Goal: Information Seeking & Learning: Learn about a topic

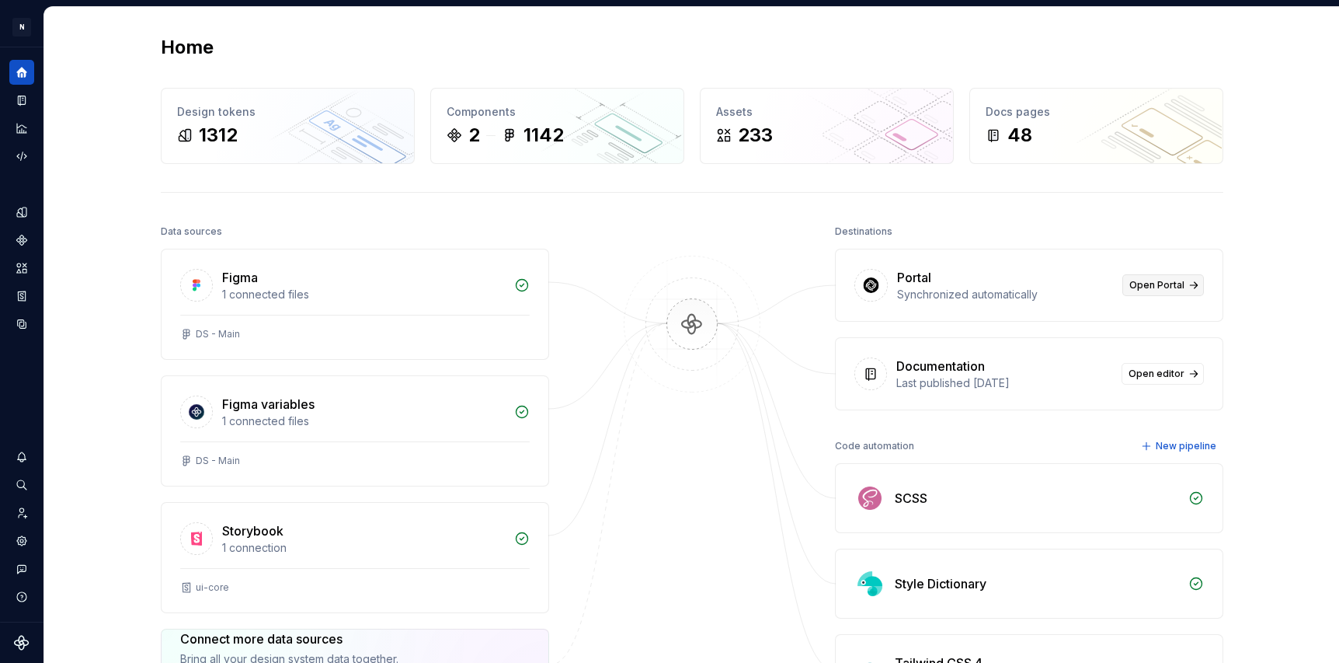
click at [1139, 287] on span "Open Portal" at bounding box center [1157, 285] width 55 height 12
click at [921, 368] on div "Documentation" at bounding box center [941, 366] width 89 height 19
click at [1147, 368] on span "Open editor" at bounding box center [1157, 374] width 56 height 12
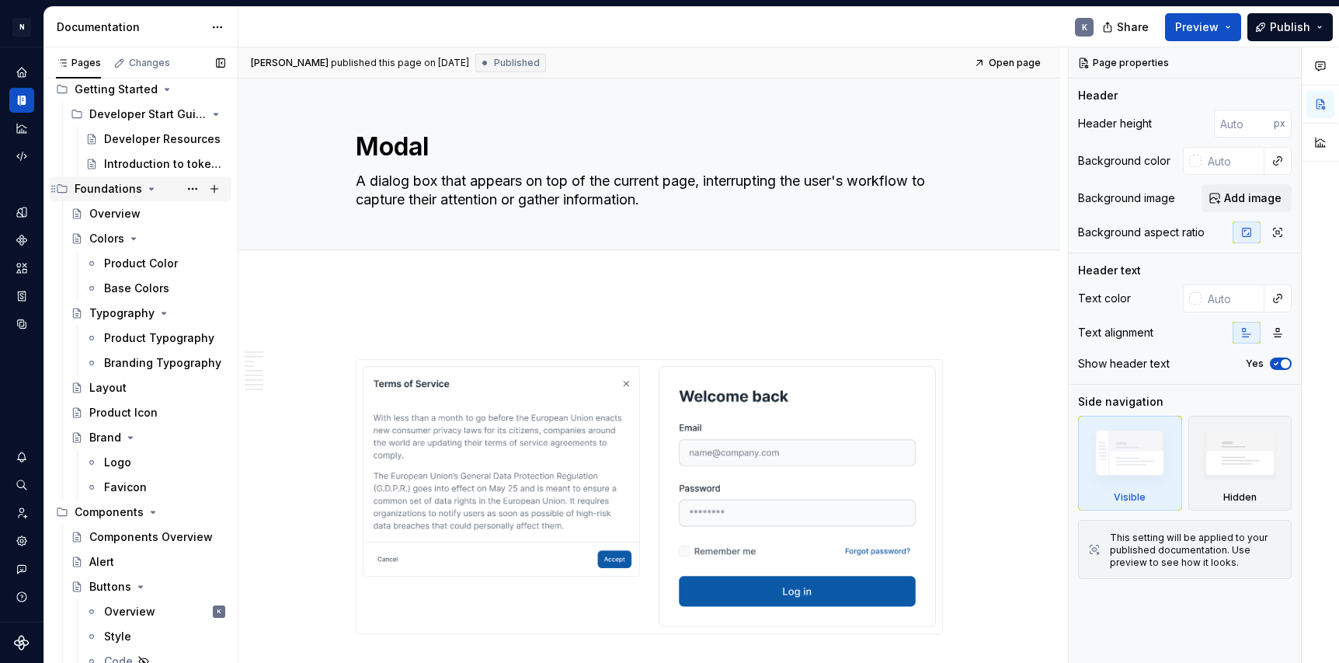
scroll to position [460, 0]
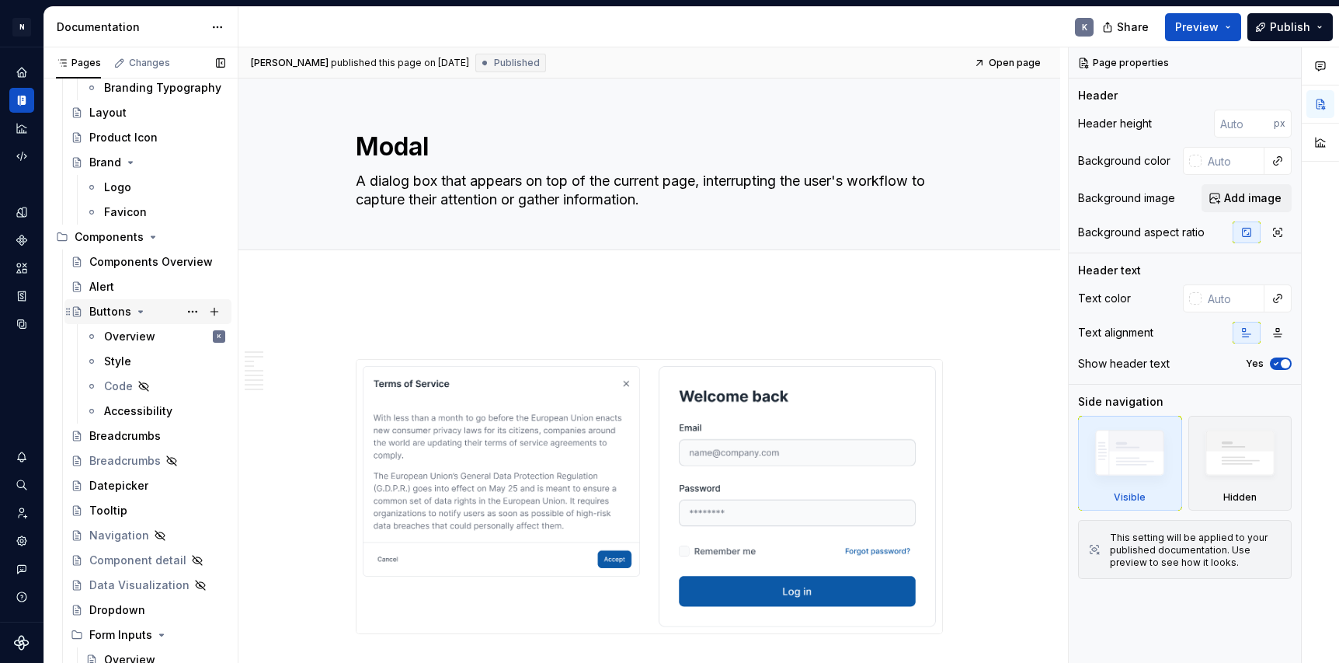
click at [113, 315] on div "Buttons" at bounding box center [110, 312] width 42 height 16
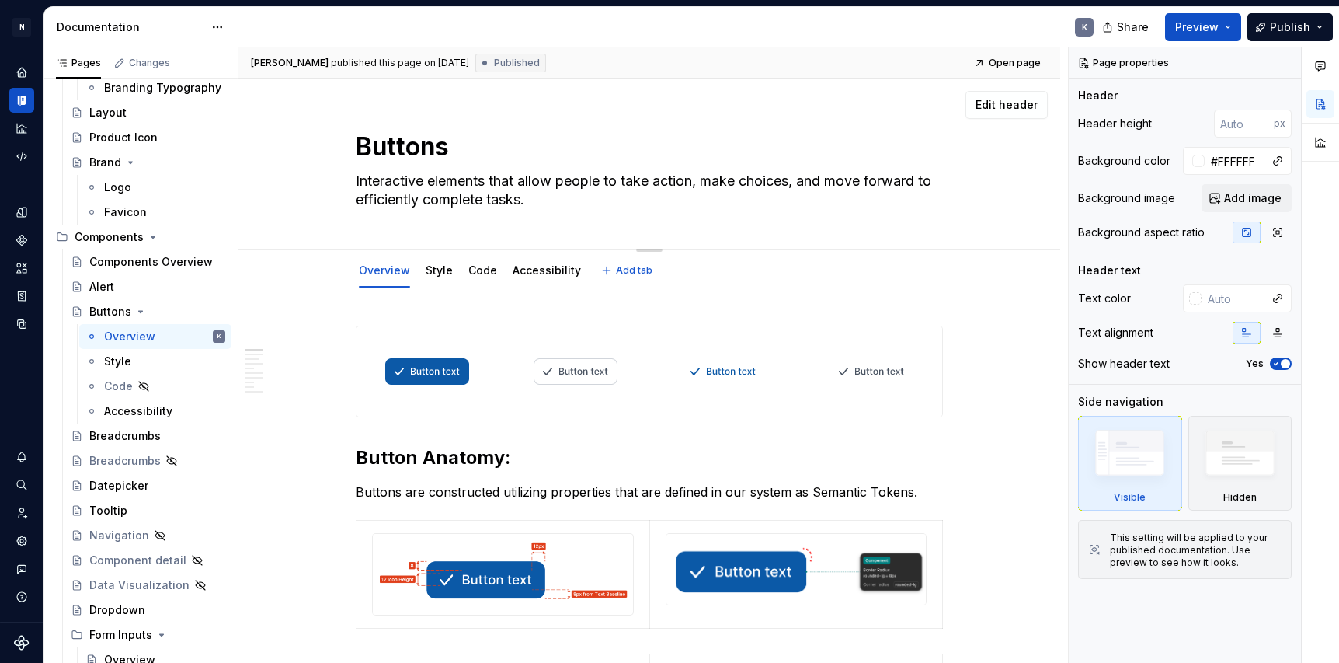
click at [608, 180] on textarea "Interactive elements that allow people to take action, make choices, and move f…" at bounding box center [646, 191] width 587 height 44
type textarea "*"
type textarea "Interactive elements that allow peopleto take action, make choices, and move fo…"
type textarea "*"
type textarea "Interactive elements that allow peoplto take action, make choices, and move for…"
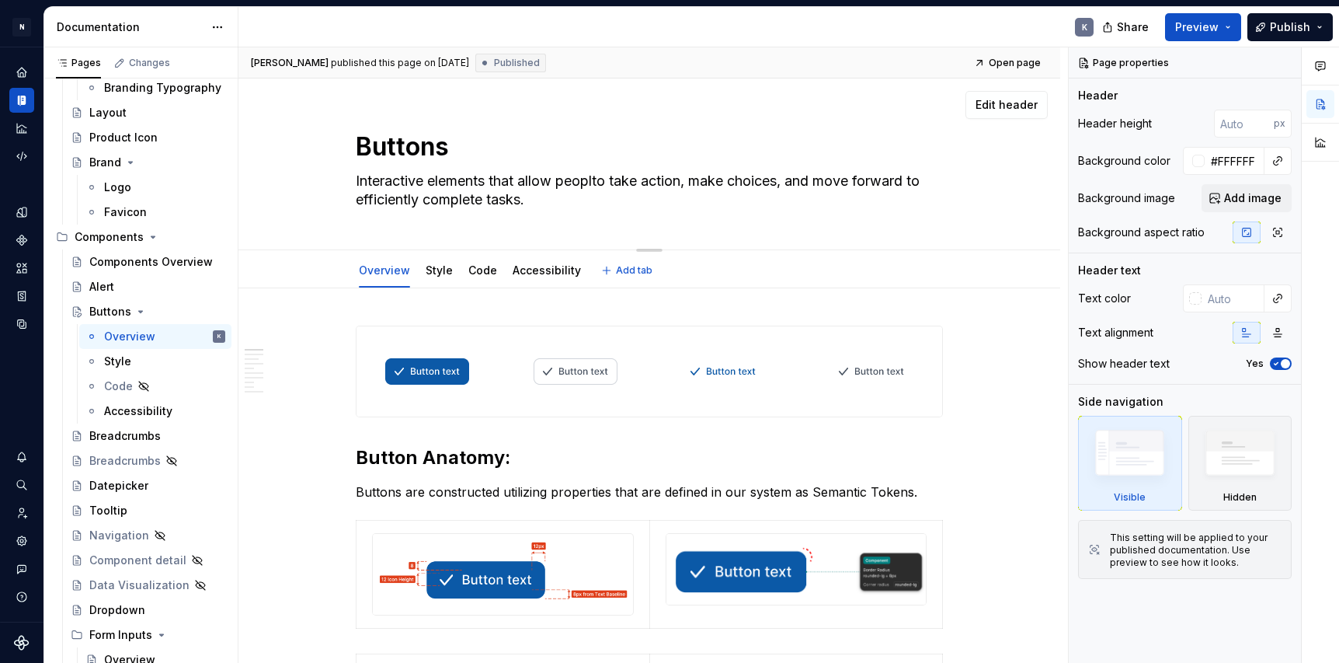
type textarea "*"
type textarea "Interactive elements that allow peopto take action, make choices, and move forw…"
type textarea "*"
type textarea "Interactive elements that allow peoto take action, make choices, and move forwa…"
type textarea "*"
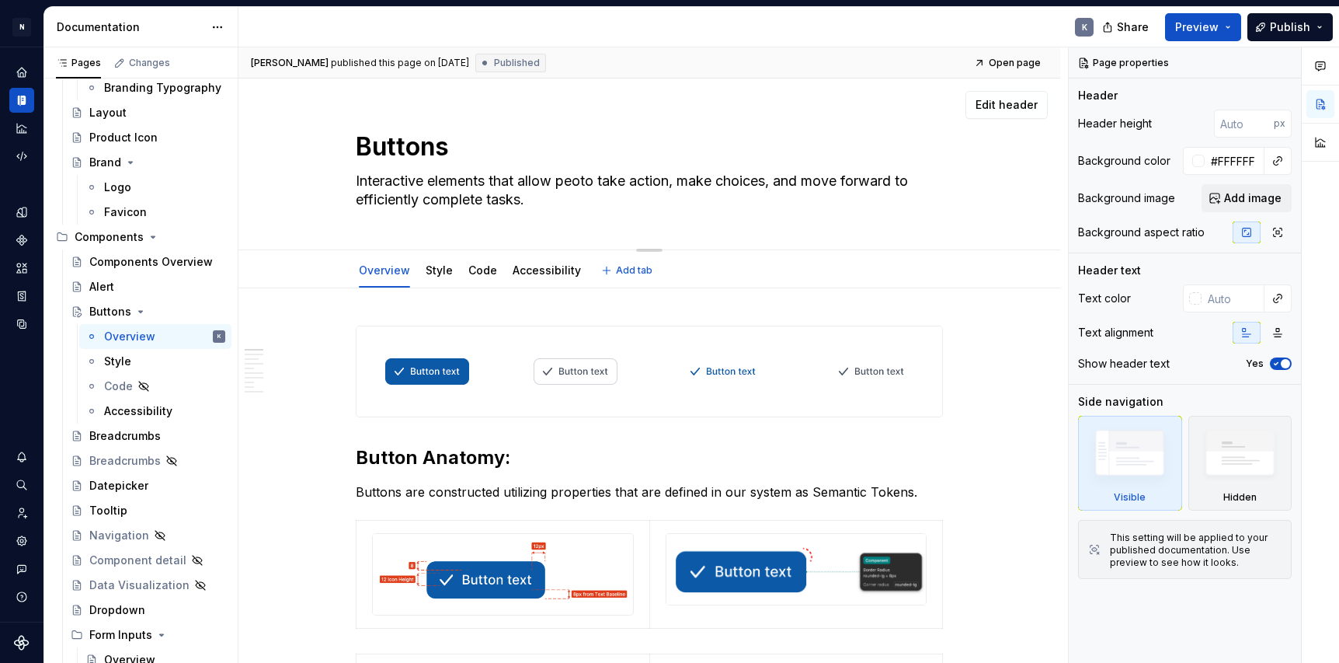
type textarea "Interactive elements that allow peto take action, make choices, and move forwar…"
type textarea "*"
type textarea "Interactive elements that allow pto take action, make choices, and move forward…"
type textarea "*"
type textarea "Interactive elements that allow to take action, make choices, and move forward …"
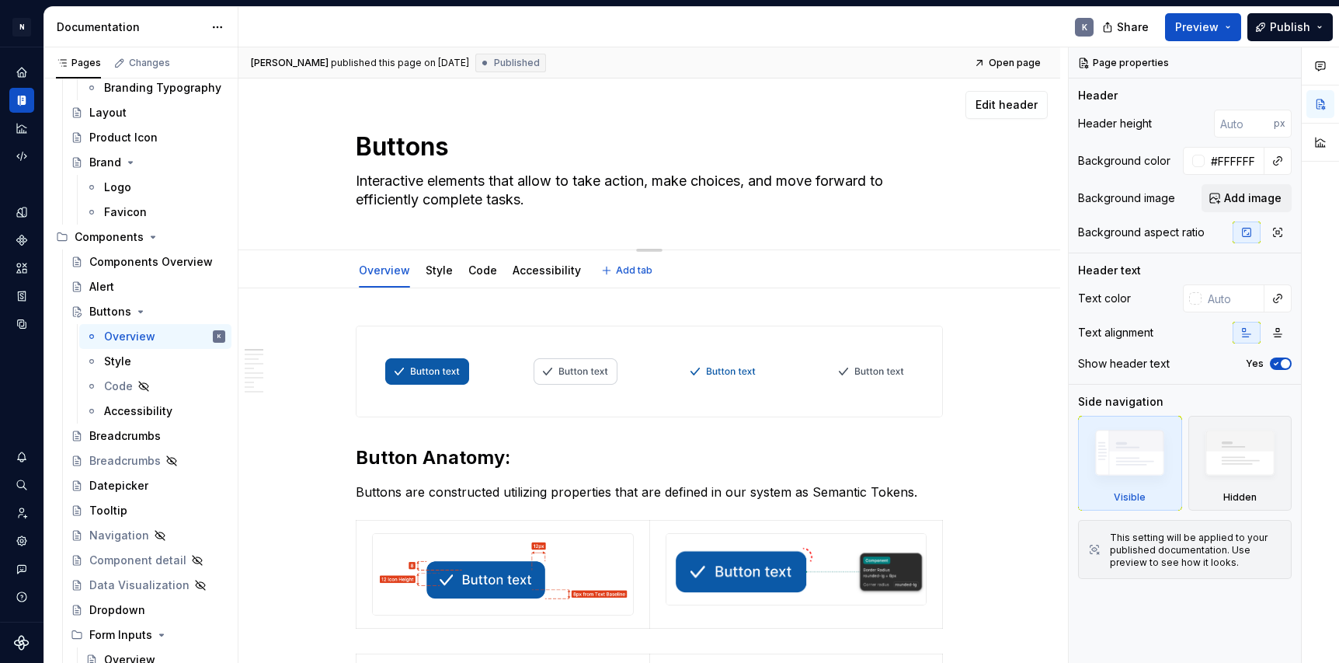
type textarea "*"
type textarea "Interactive elements that allow uto take action, make choices, and move forward…"
type textarea "*"
type textarea "Interactive elements that allow usto take action, make choices, and move forwar…"
type textarea "*"
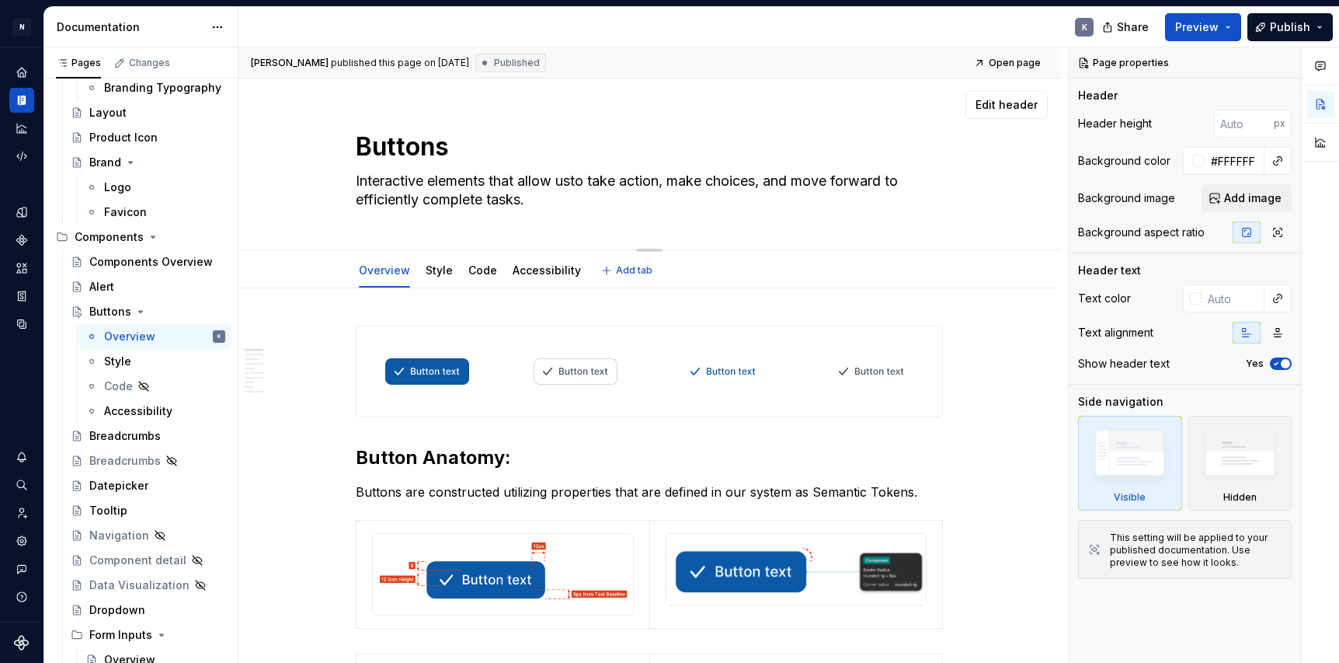
type textarea "Interactive elements that allow useto take action, make choices, and move forwa…"
type textarea "*"
type textarea "Interactive elements that allow userto take action, make choices, and move forw…"
type textarea "*"
type textarea "Interactive elements that allow user to take action, make choices, and move for…"
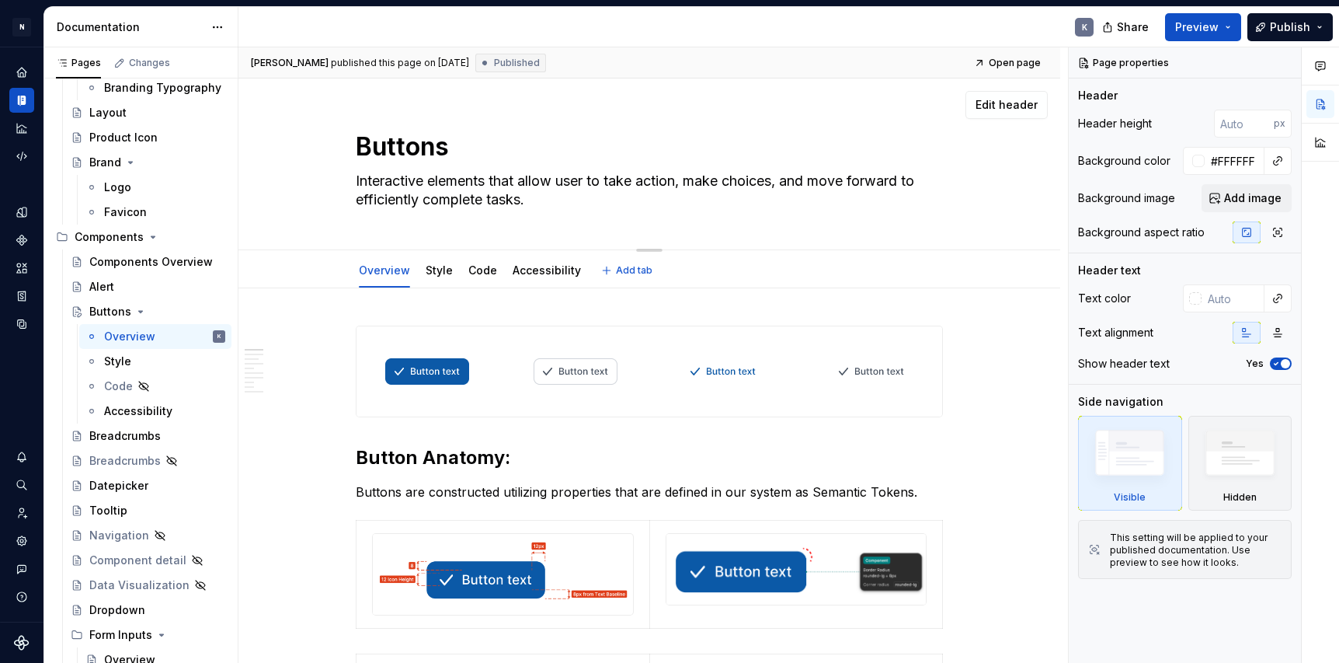
type textarea "*"
type textarea "Interactive elements that allow userto take action, make choices, and move forw…"
type textarea "*"
type textarea "Interactive elements that allow usersto take action, make choices, and move for…"
type textarea "*"
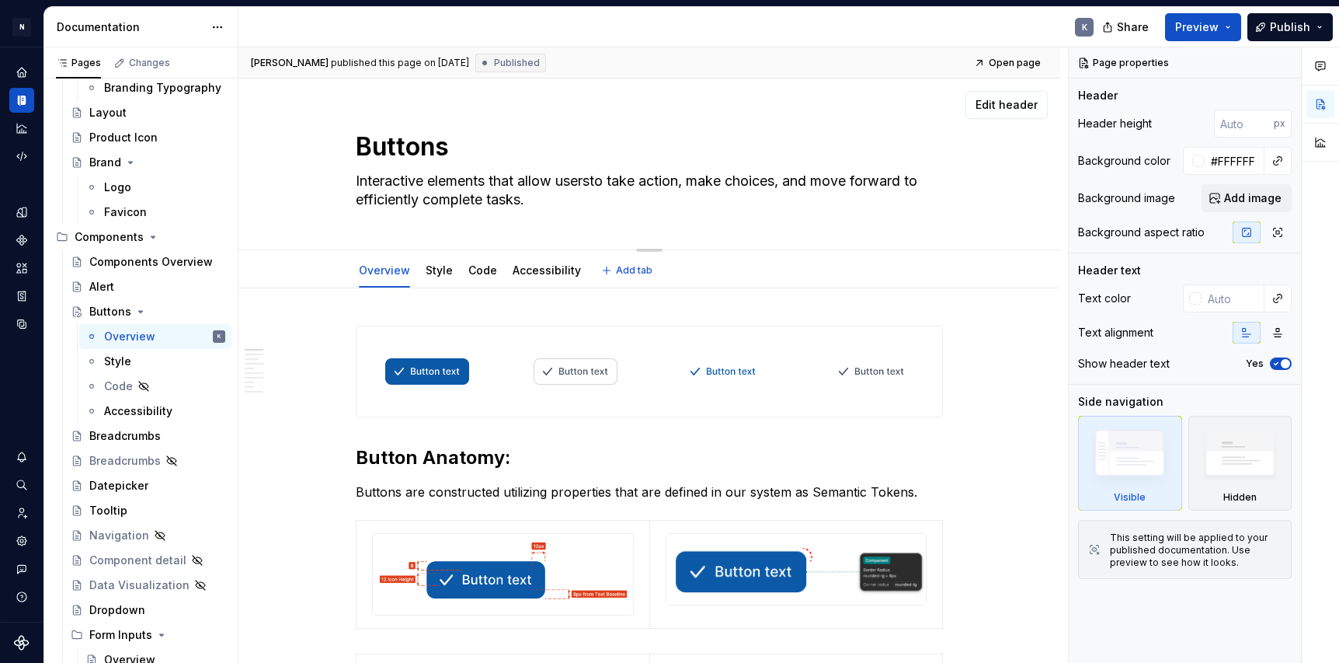
type textarea "Interactive elements that allow users to take action, make choices, and move fo…"
type textarea "*"
type textarea "Interactive elements that allow users to take action, make choices, and move fo…"
click at [873, 126] on div "Buttons Interactive elements that allow users to take action, make choices, and…" at bounding box center [649, 163] width 587 height 171
type textarea "*"
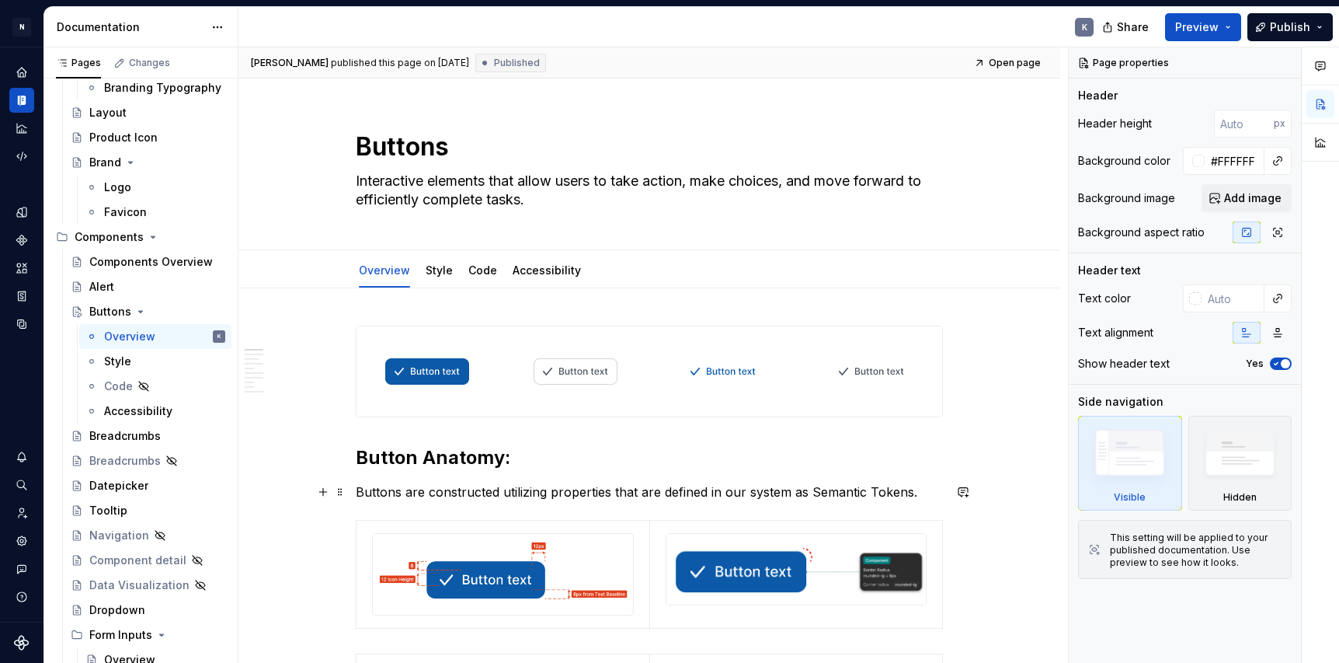
click at [869, 493] on p "Buttons are constructed utilizing properties that are defined in our system as …" at bounding box center [649, 491] width 587 height 19
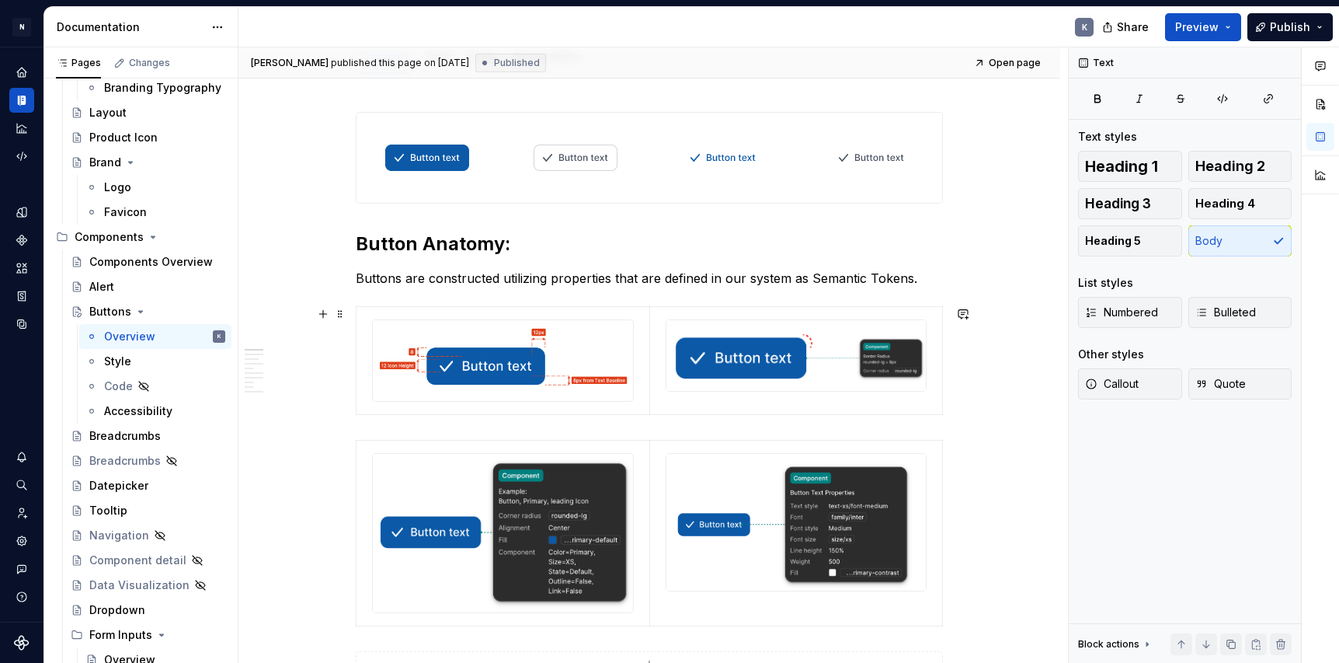
scroll to position [208, 0]
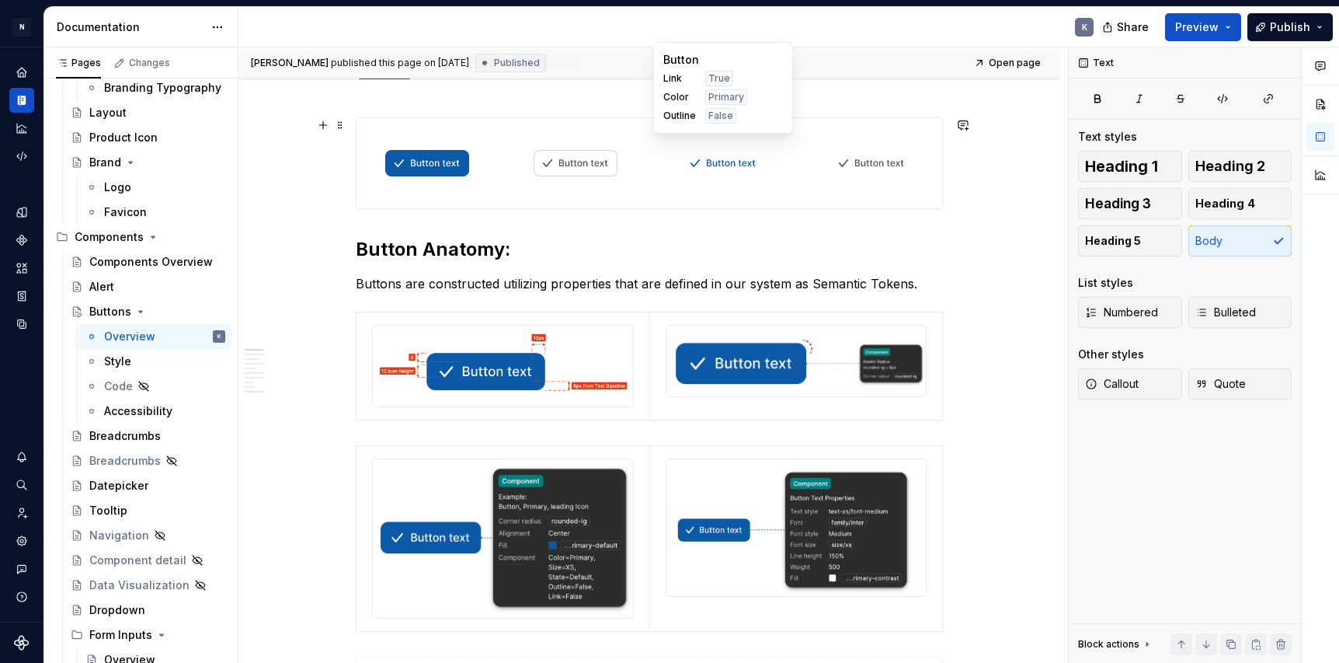
type textarea "*"
